Goal: Task Accomplishment & Management: Use online tool/utility

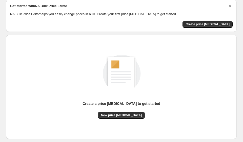
scroll to position [36, 0]
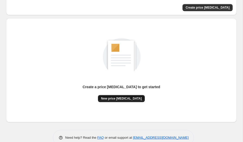
click at [119, 97] on span "New price [MEDICAL_DATA]" at bounding box center [121, 99] width 41 height 4
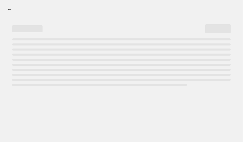
select select "percentage"
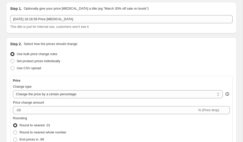
scroll to position [22, 0]
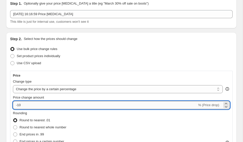
click at [55, 104] on input "-10" at bounding box center [105, 105] width 184 height 8
type input "-1"
type input "-35"
click at [125, 64] on div "Use CSV upload" at bounding box center [121, 63] width 222 height 7
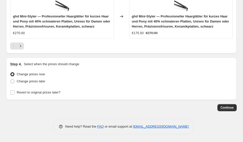
scroll to position [547, 0]
click at [224, 105] on button "Continue" at bounding box center [226, 107] width 19 height 7
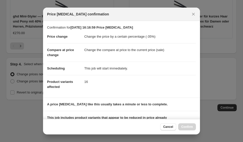
scroll to position [71, 0]
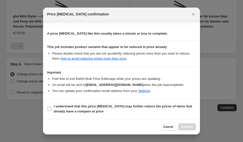
click at [95, 111] on b "I understand that this price change job may further reduce the prices of items …" at bounding box center [123, 108] width 138 height 9
click at [51, 111] on input "I understand that this price change job may further reduce the prices of items …" at bounding box center [49, 109] width 4 height 4
checkbox input "true"
click at [184, 128] on span "Confirm" at bounding box center [187, 127] width 12 height 4
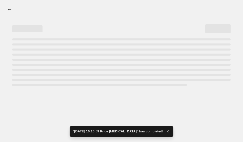
select select "percentage"
